Goal: Check status

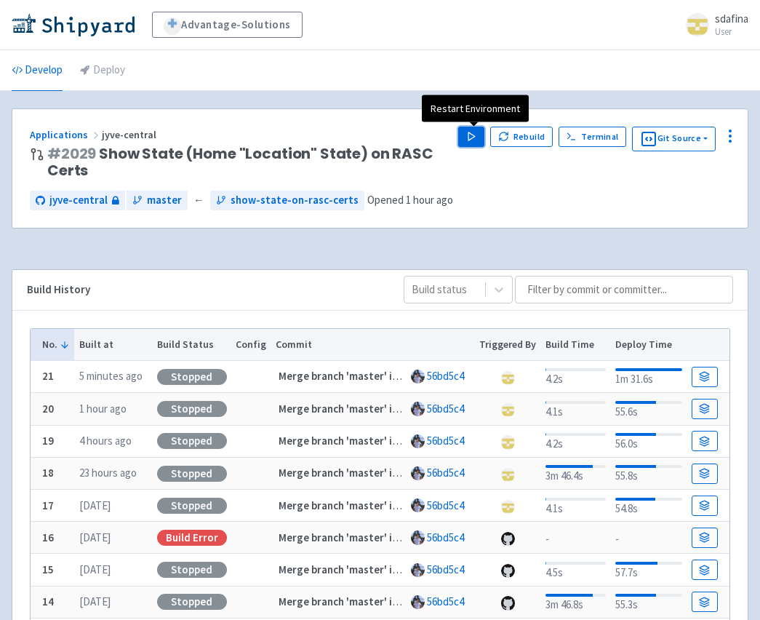
click at [477, 140] on icon "button" at bounding box center [471, 136] width 11 height 11
